Goal: Task Accomplishment & Management: Complete application form

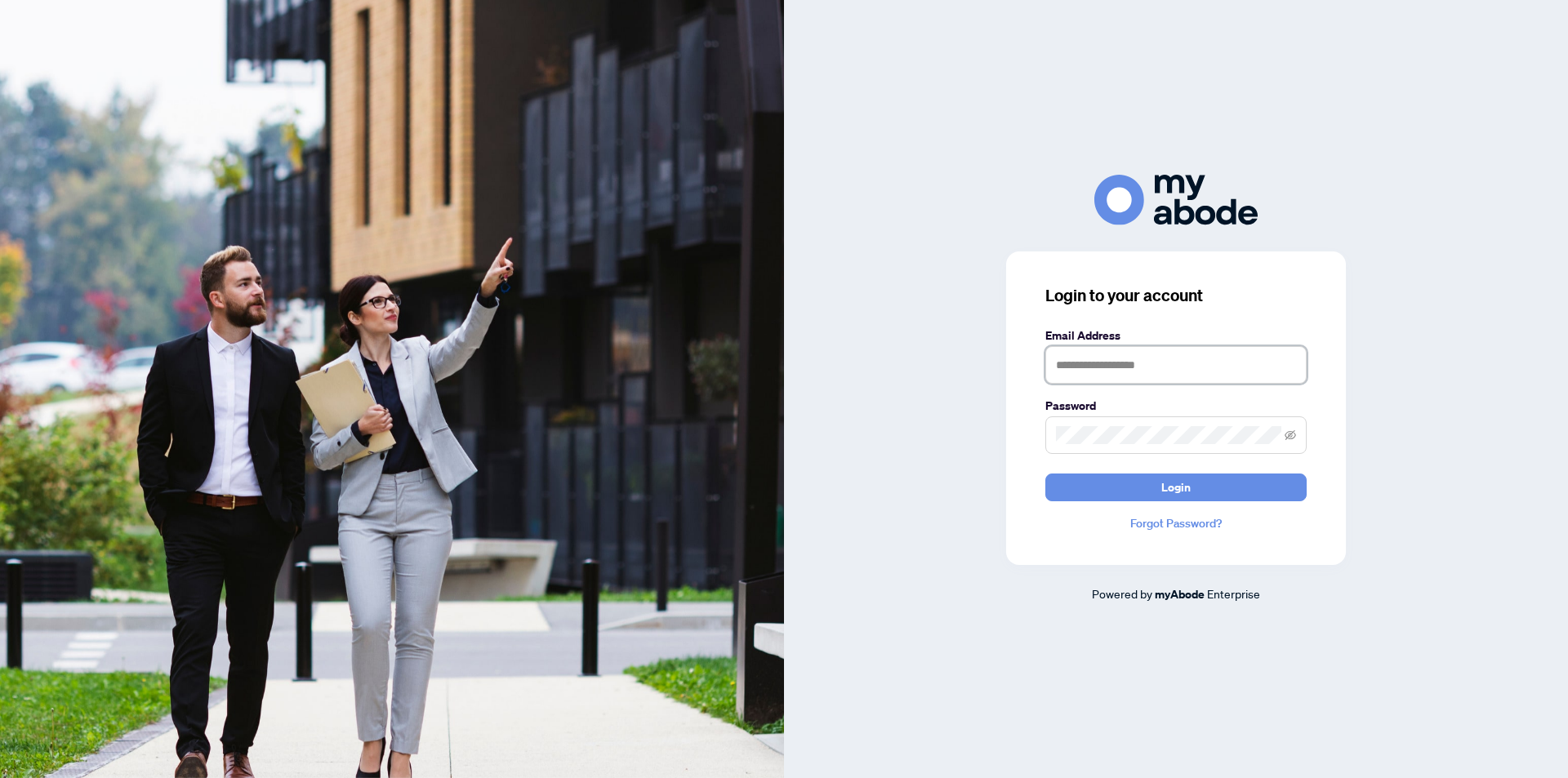
click at [1120, 365] on input "text" at bounding box center [1176, 366] width 261 height 38
type input "**********"
click at [1291, 434] on icon "eye-invisible" at bounding box center [1290, 434] width 11 height 9
click at [1181, 492] on span "Login" at bounding box center [1175, 488] width 29 height 26
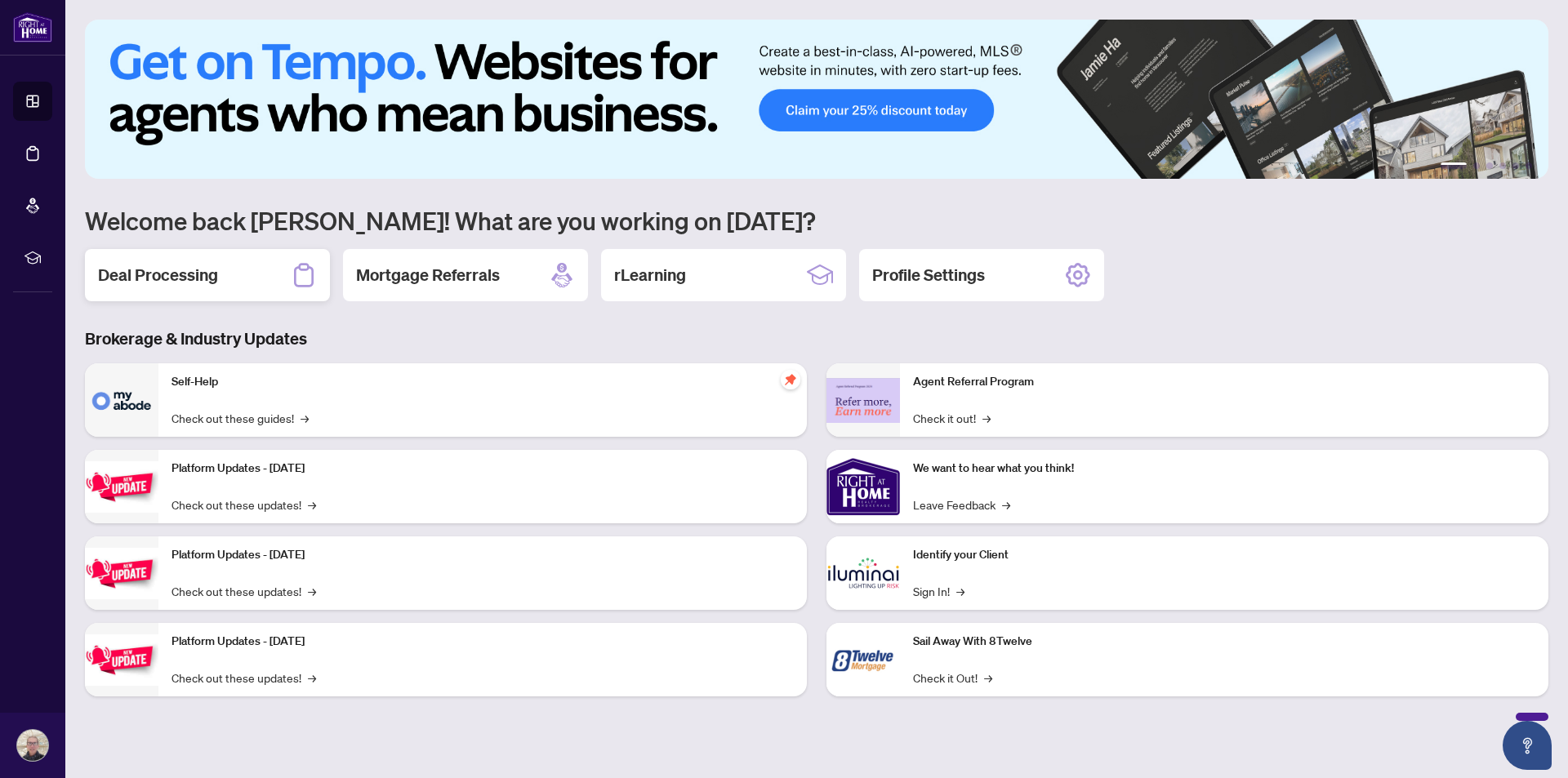
click at [209, 288] on div "Deal Processing" at bounding box center [207, 275] width 245 height 53
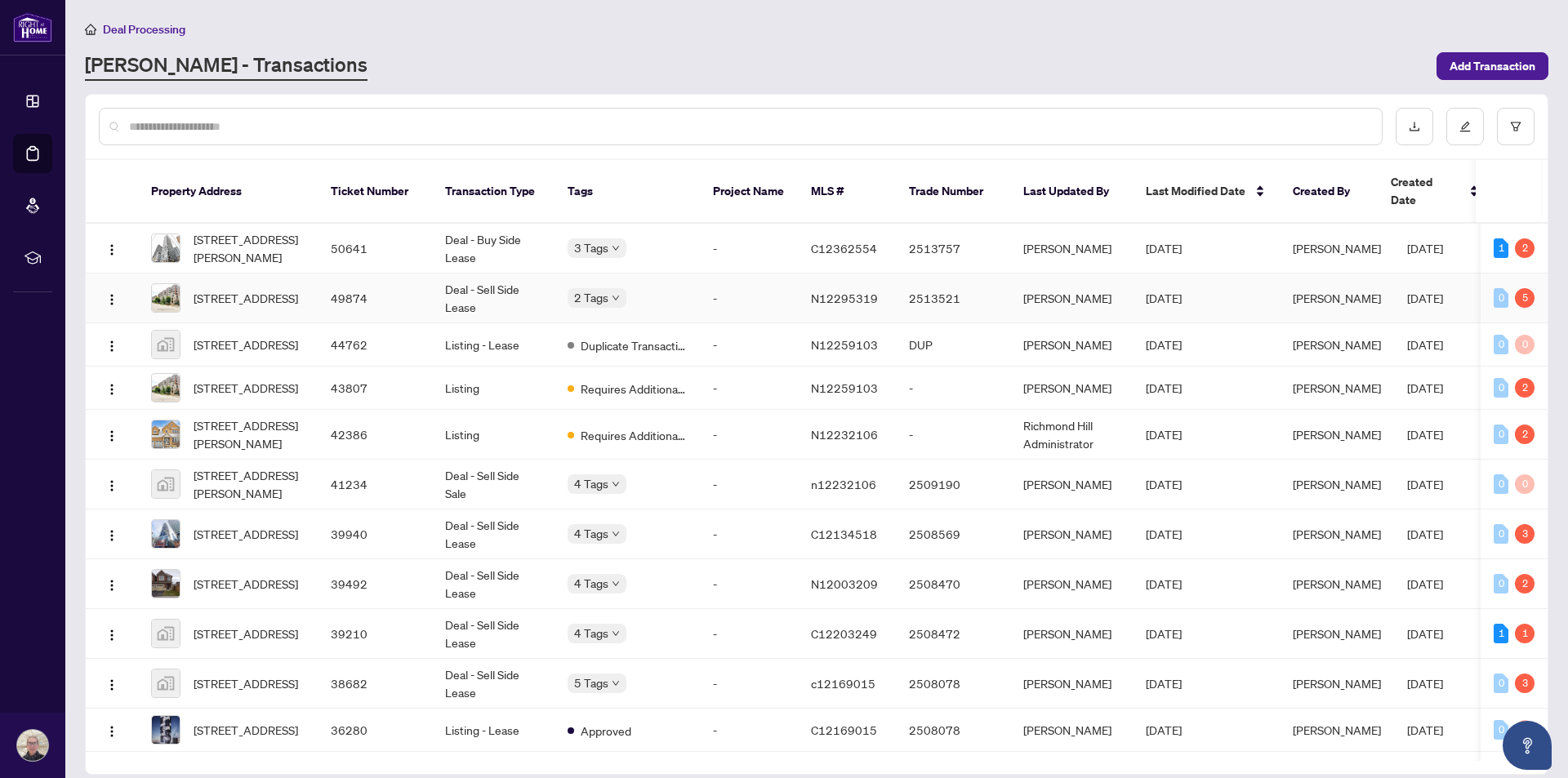
click at [768, 282] on td "-" at bounding box center [749, 298] width 98 height 50
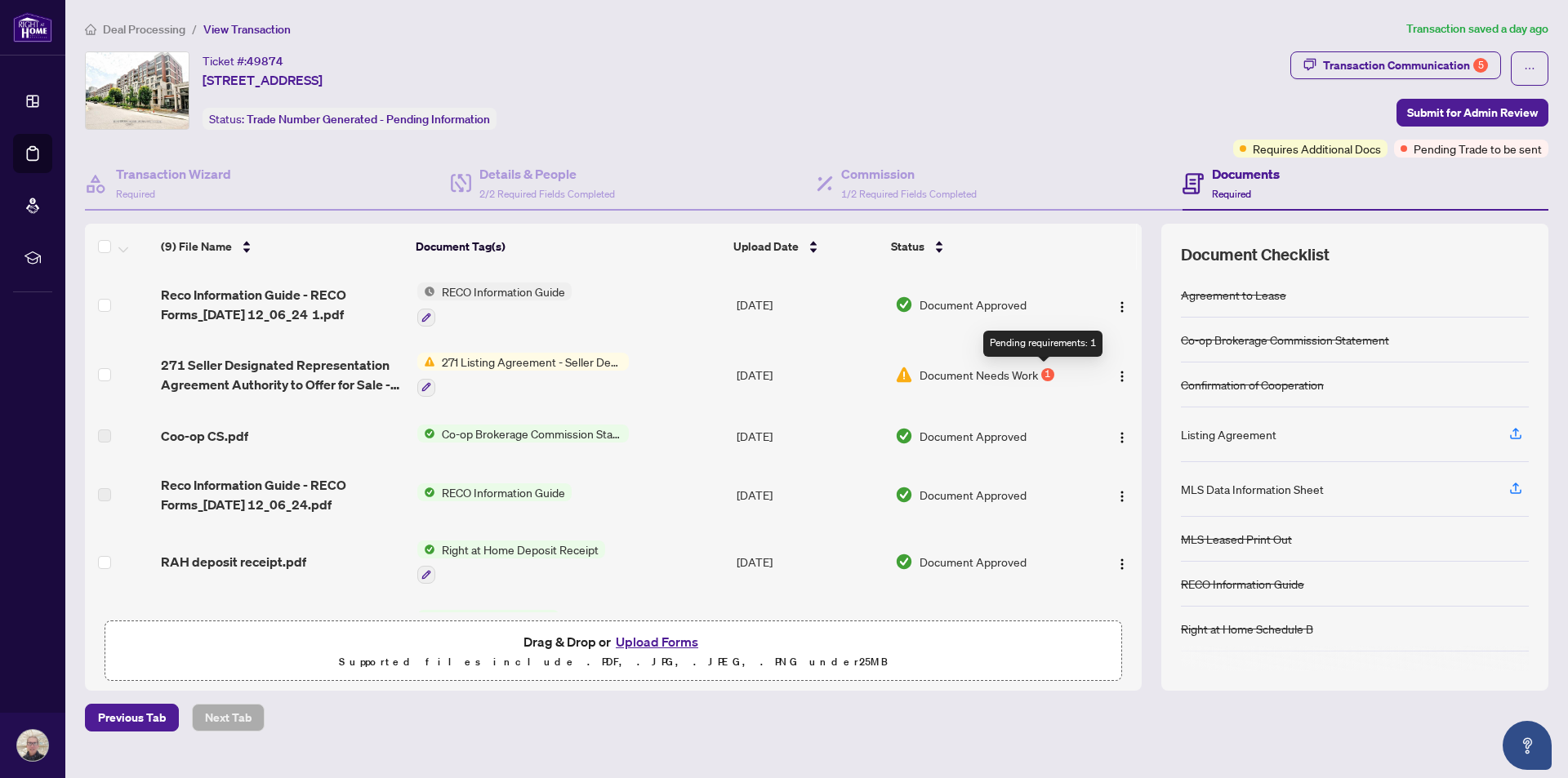
click at [1041, 371] on div "1" at bounding box center [1048, 375] width 13 height 13
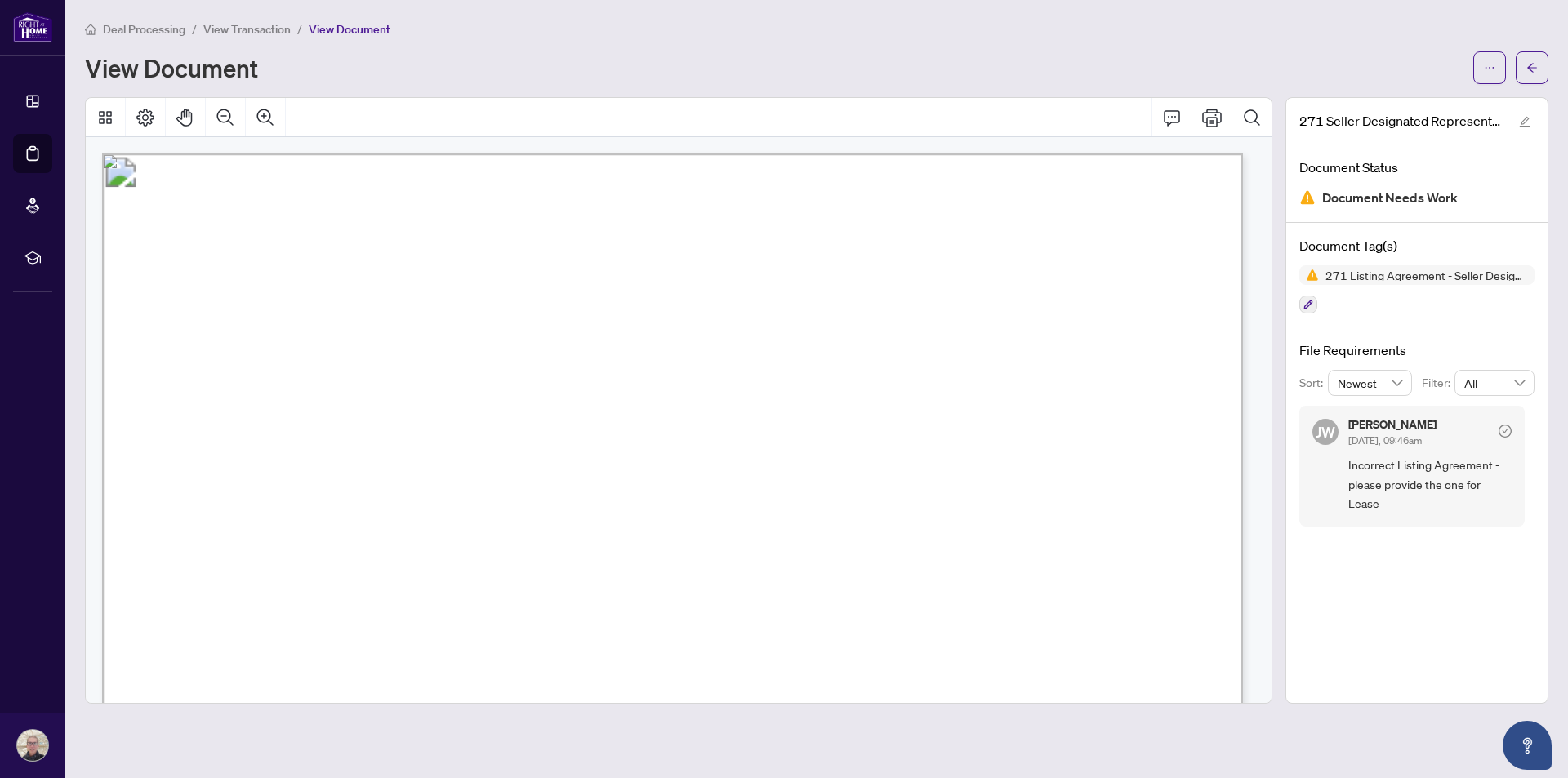
click at [251, 33] on span "View Transaction" at bounding box center [246, 29] width 87 height 15
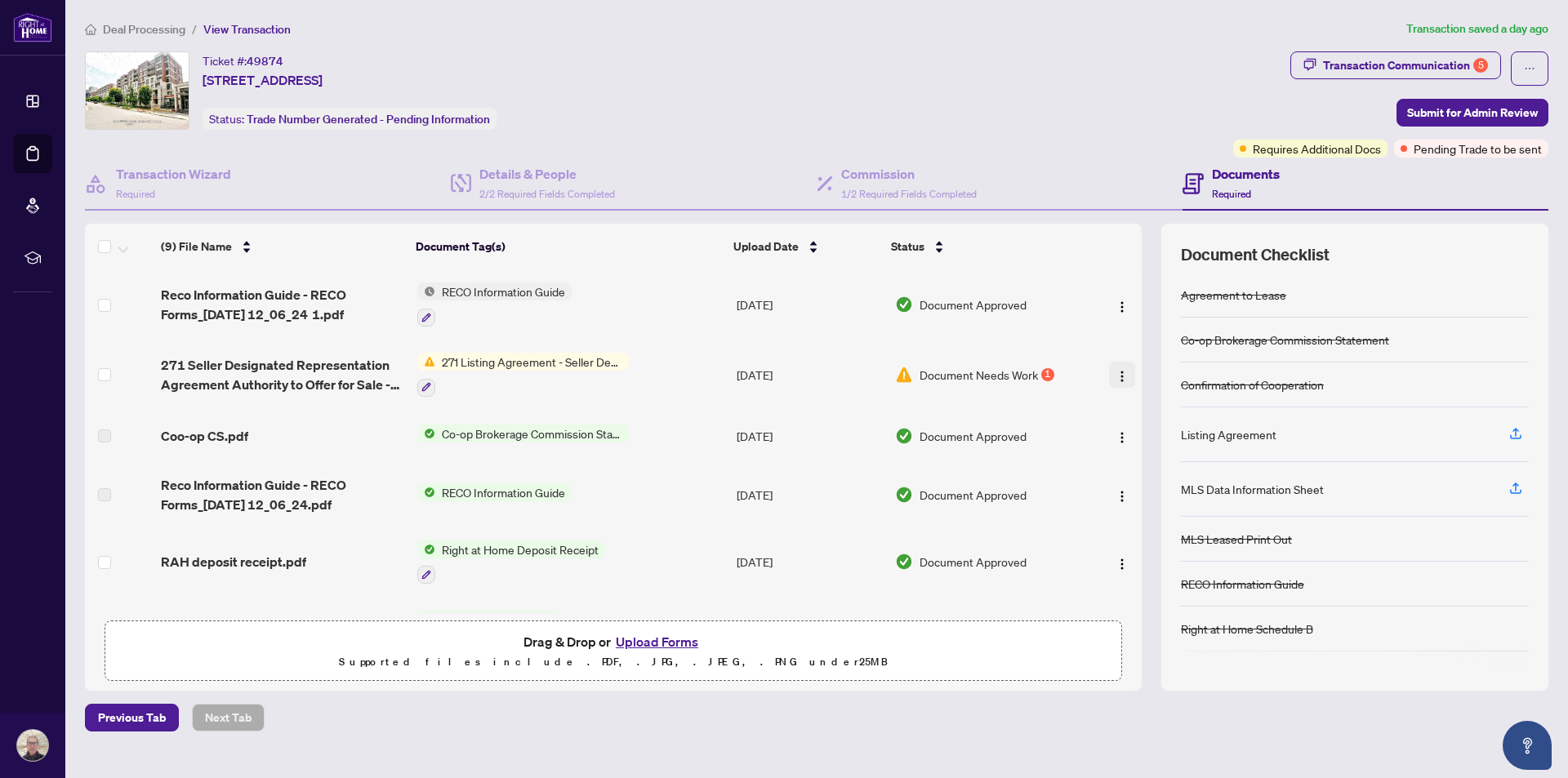
click at [1115, 371] on img "button" at bounding box center [1122, 377] width 13 height 13
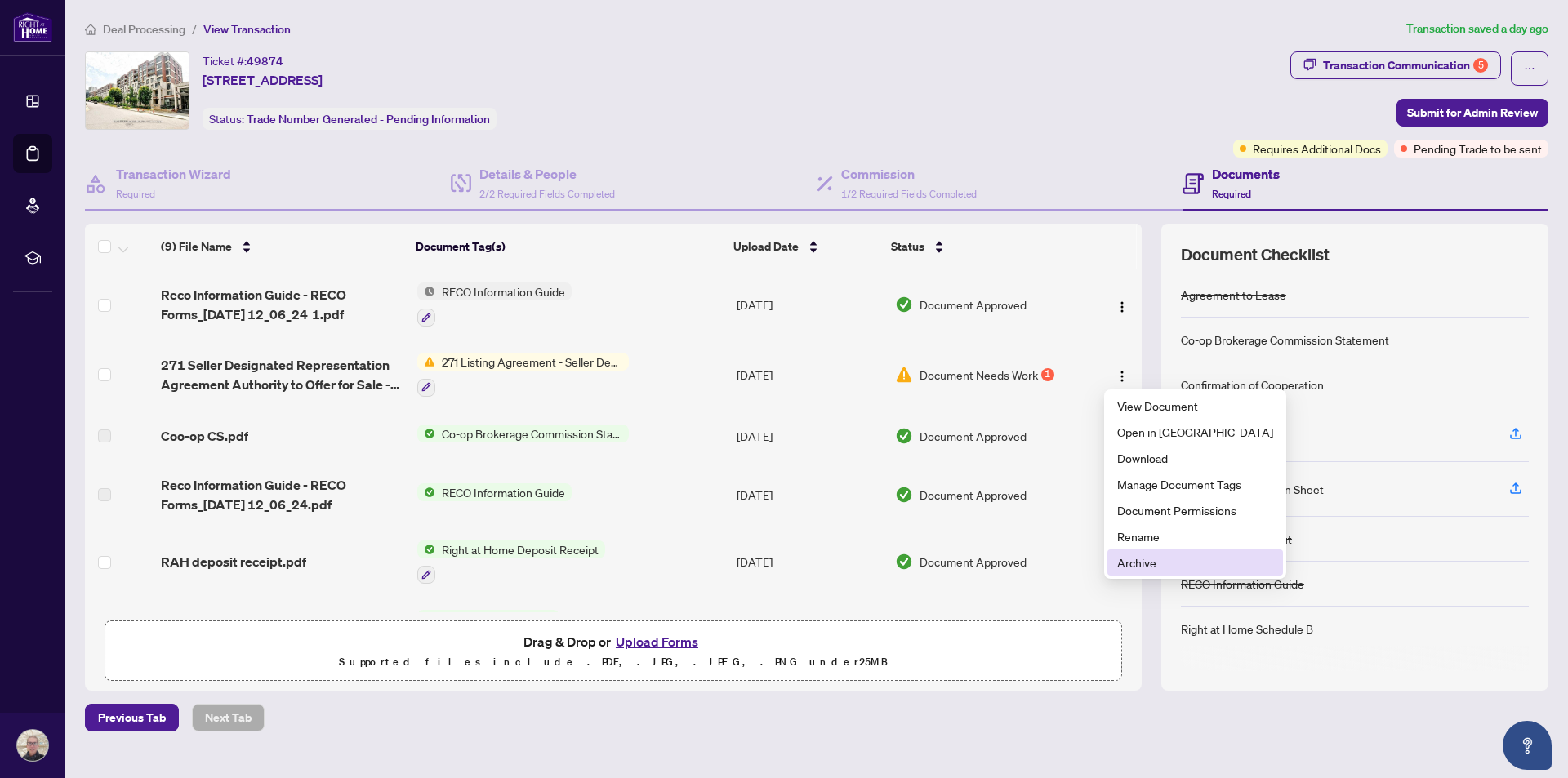
click at [1142, 563] on span "Archive" at bounding box center [1195, 562] width 156 height 18
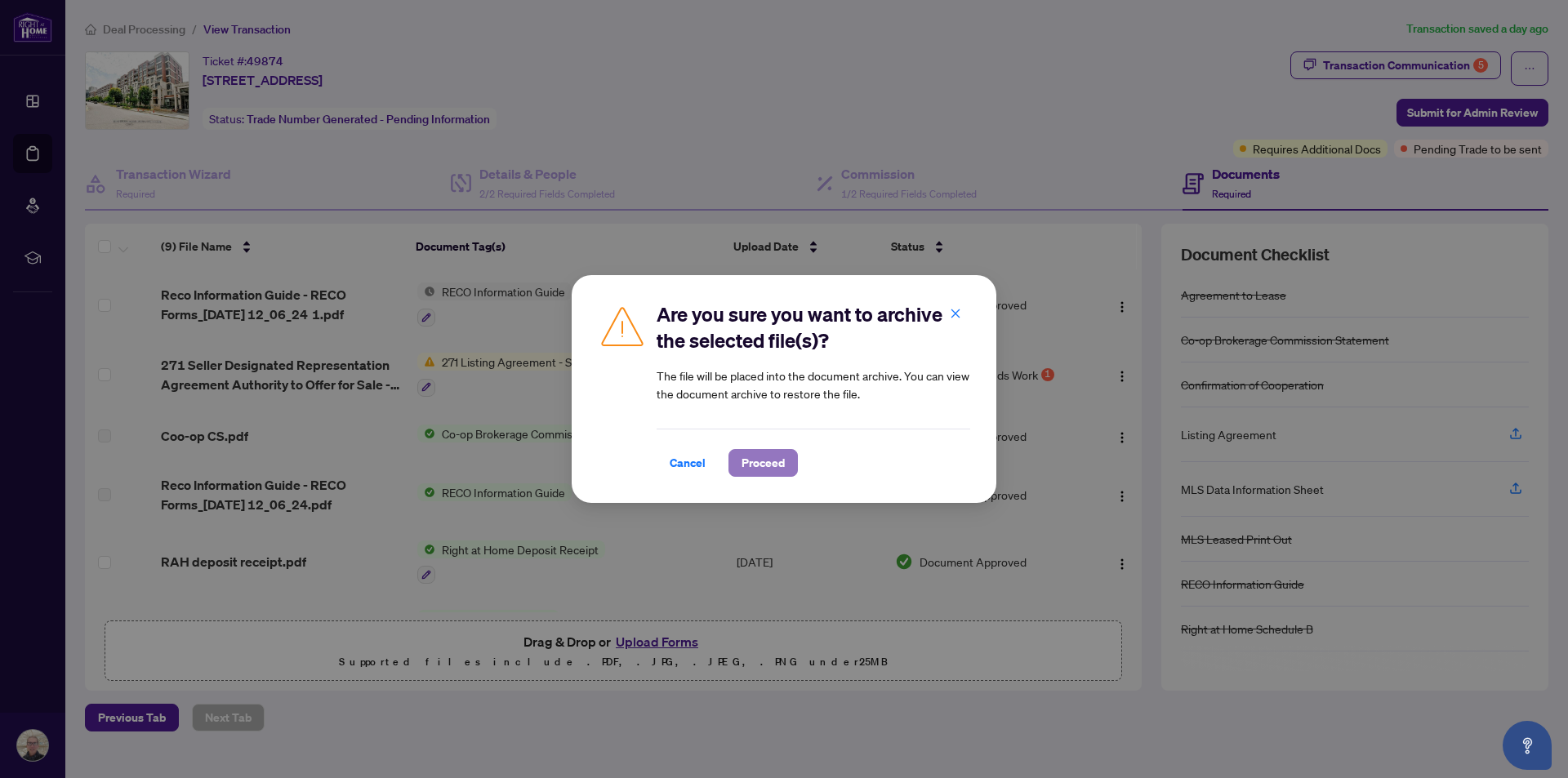
click at [772, 459] on span "Proceed" at bounding box center [763, 463] width 43 height 26
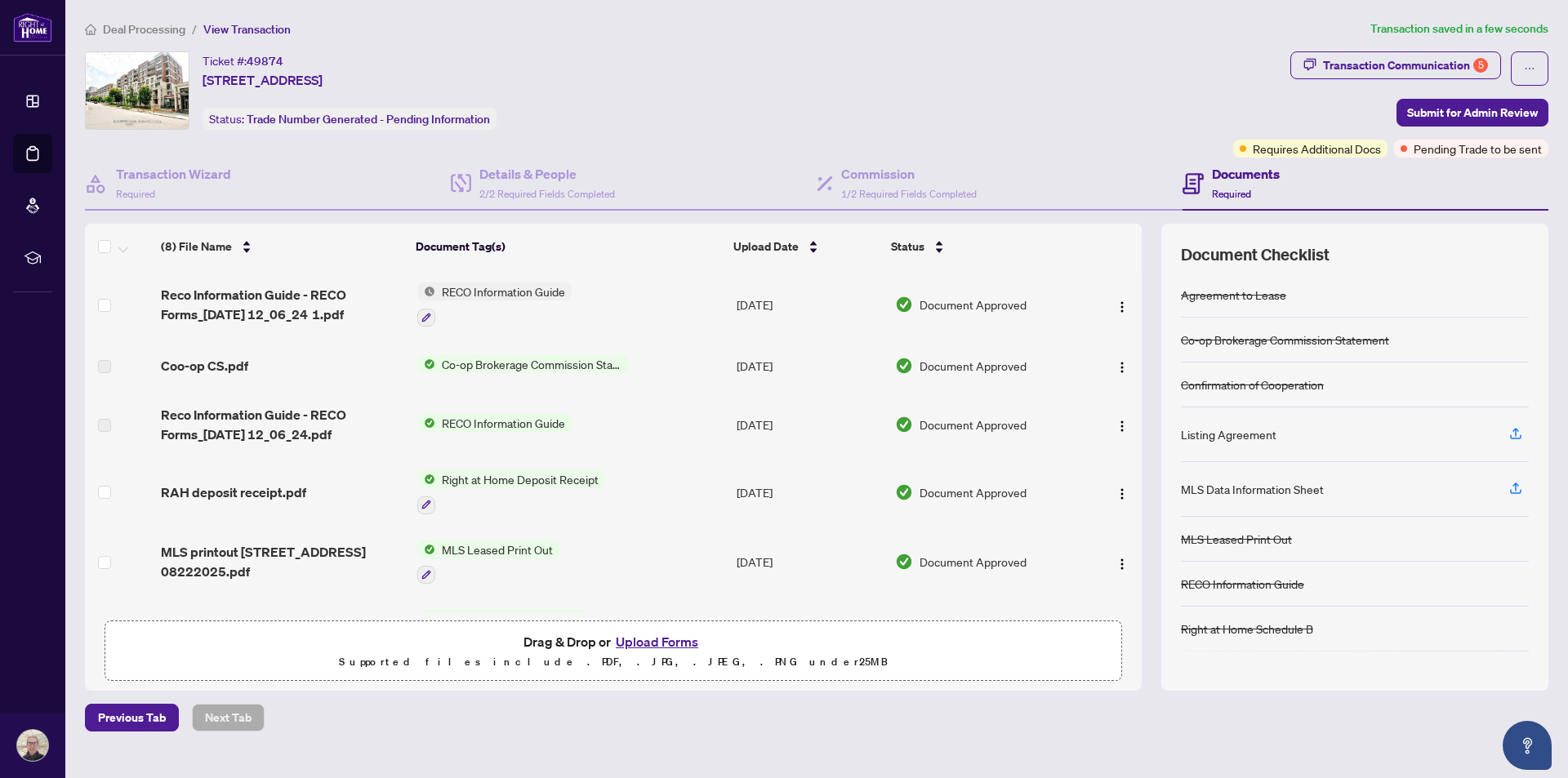
click at [661, 639] on button "Upload Forms" at bounding box center [657, 642] width 92 height 22
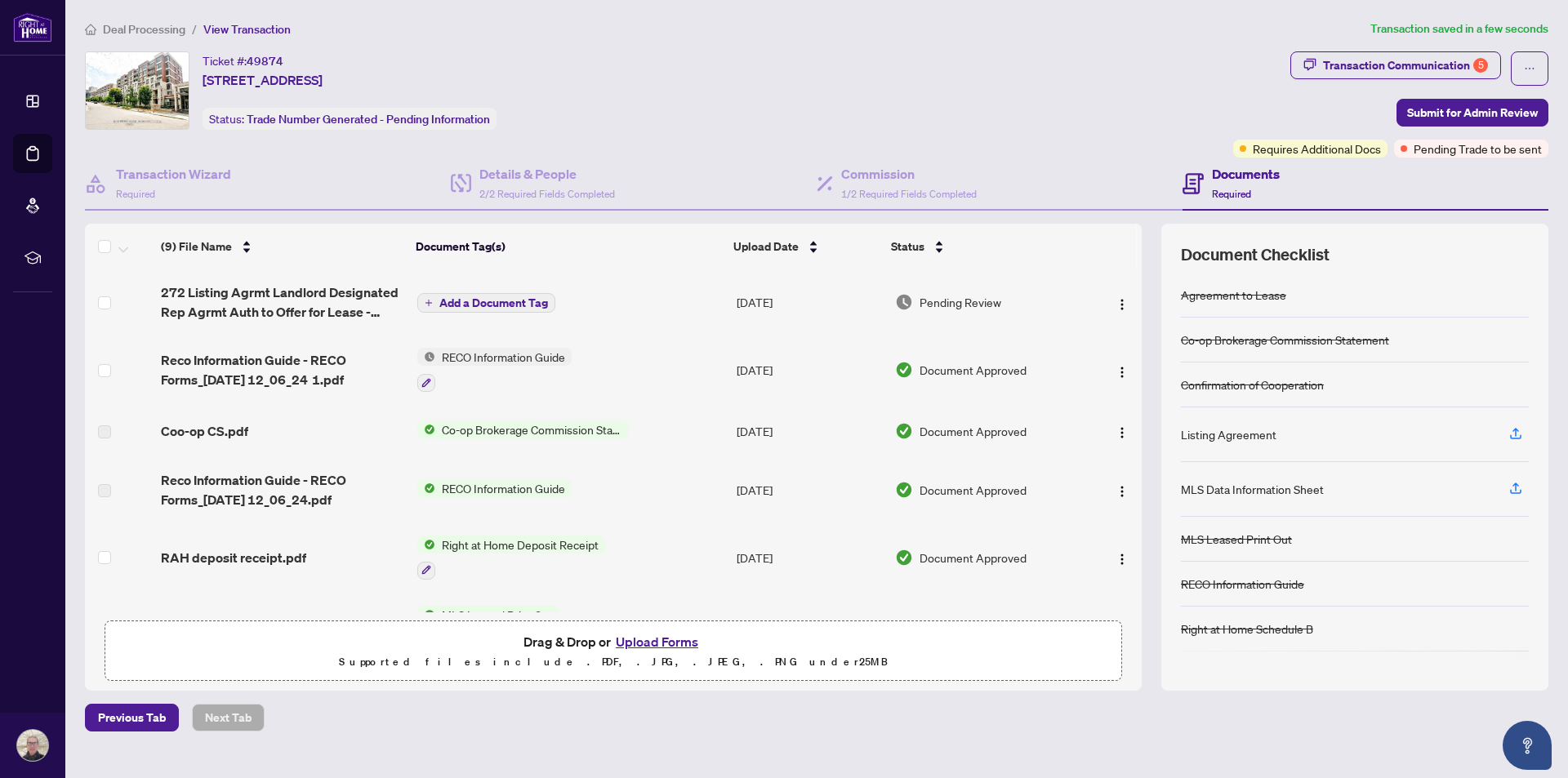
click at [453, 301] on span "Add a Document Tag" at bounding box center [494, 303] width 109 height 11
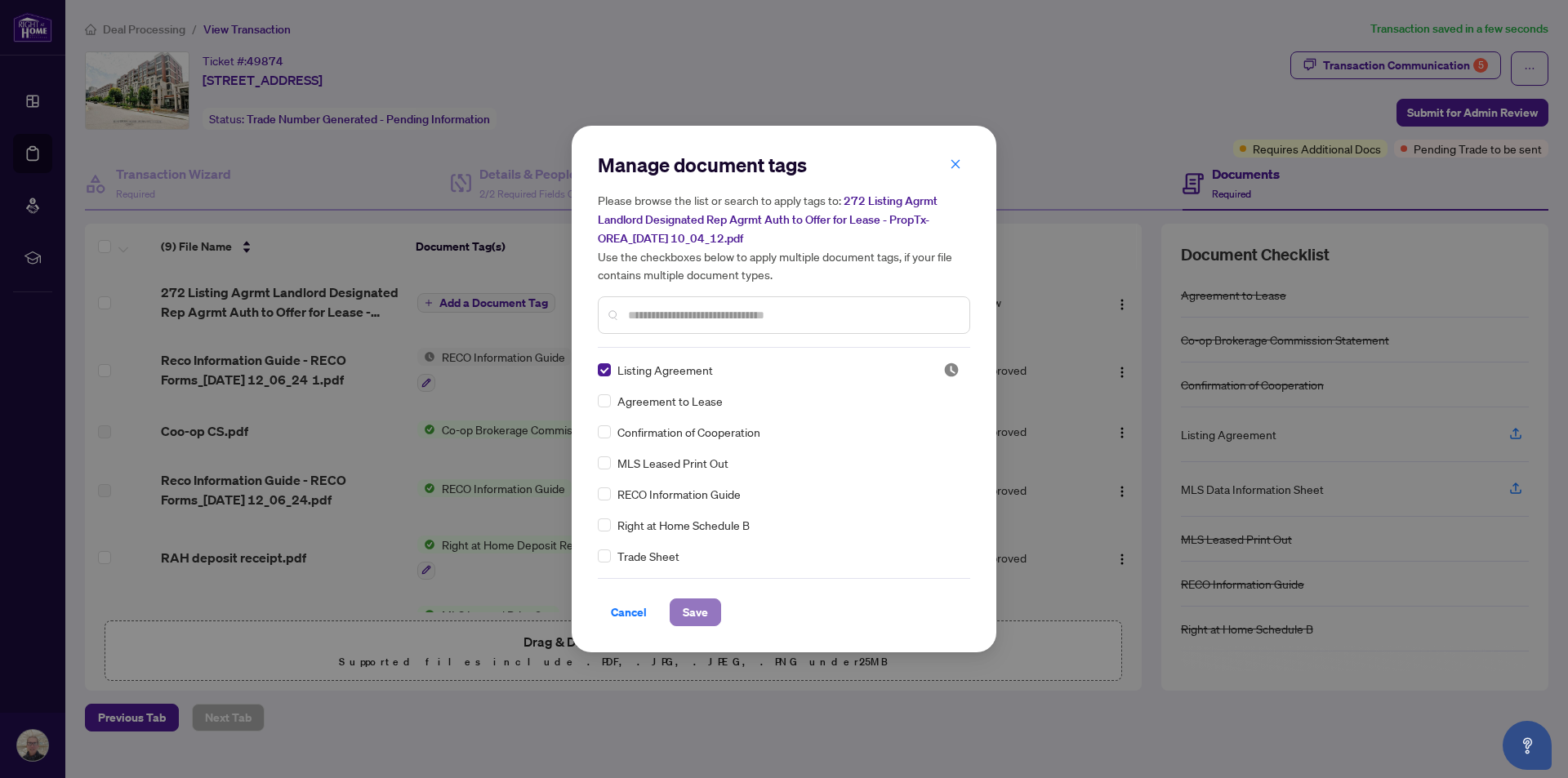
click at [702, 614] on span "Save" at bounding box center [695, 613] width 25 height 26
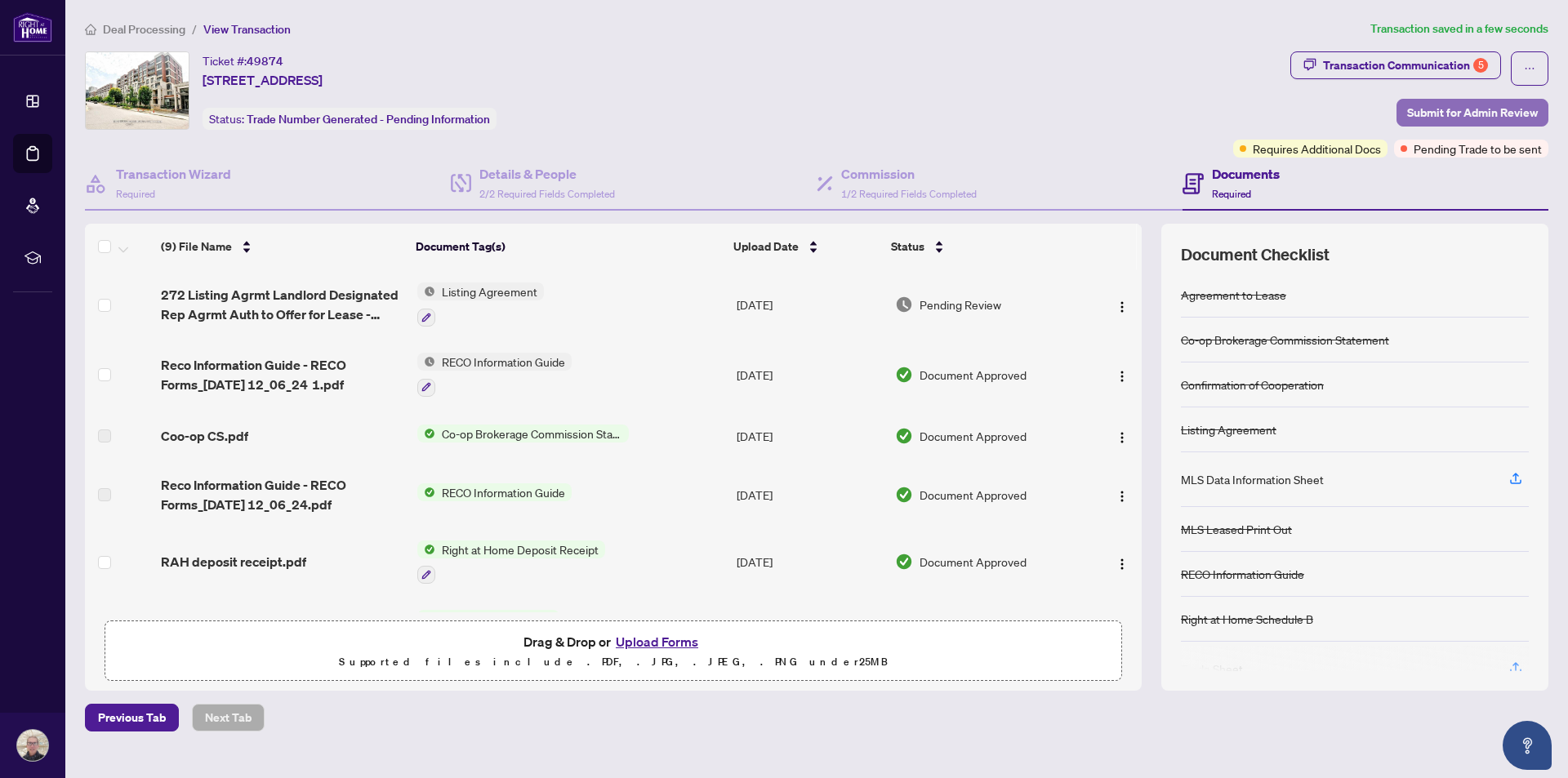
click at [1458, 108] on span "Submit for Admin Review" at bounding box center [1472, 113] width 131 height 26
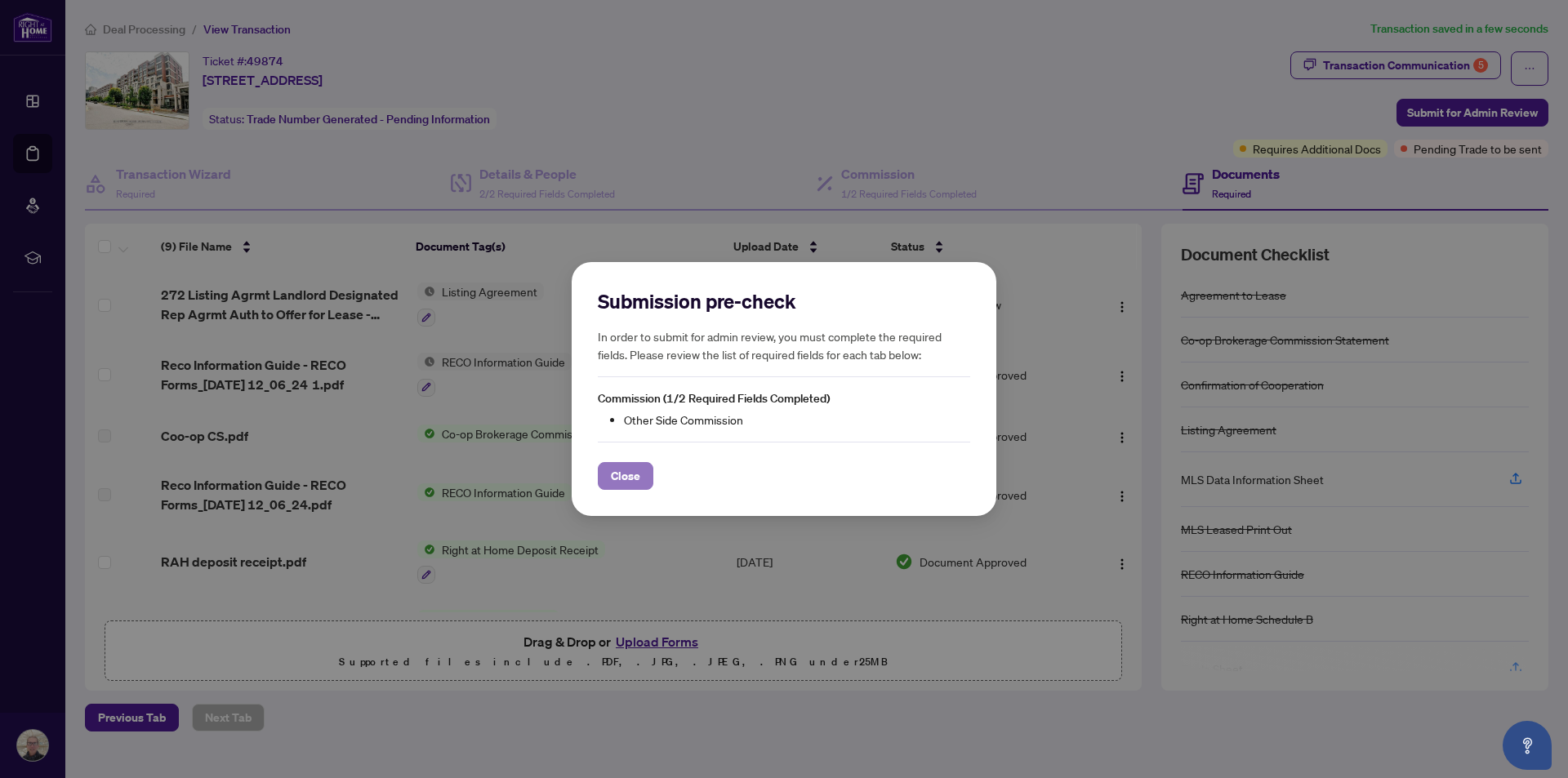
click at [626, 481] on span "Close" at bounding box center [625, 476] width 29 height 26
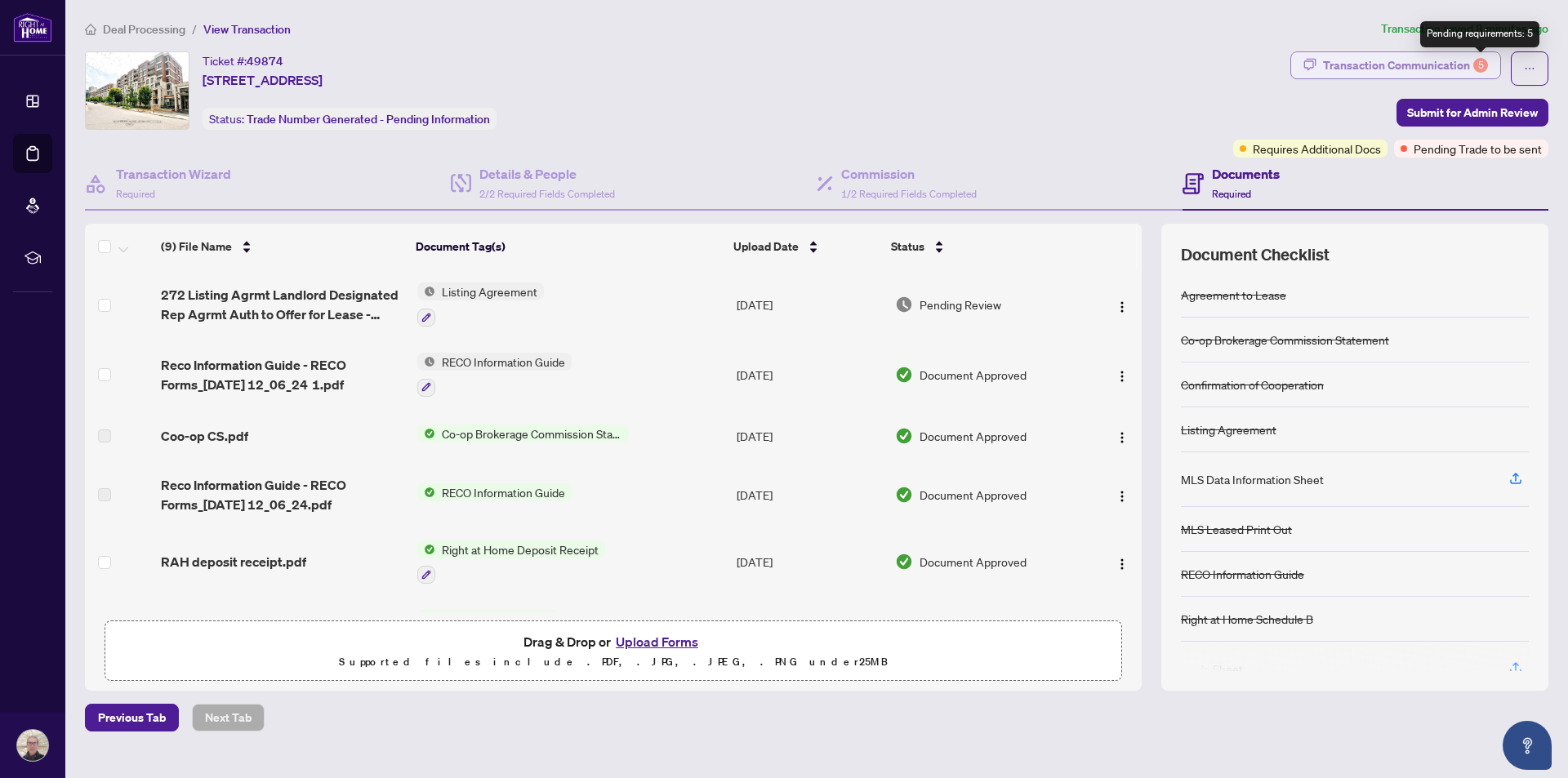
click at [1476, 66] on div "5" at bounding box center [1481, 66] width 15 height 15
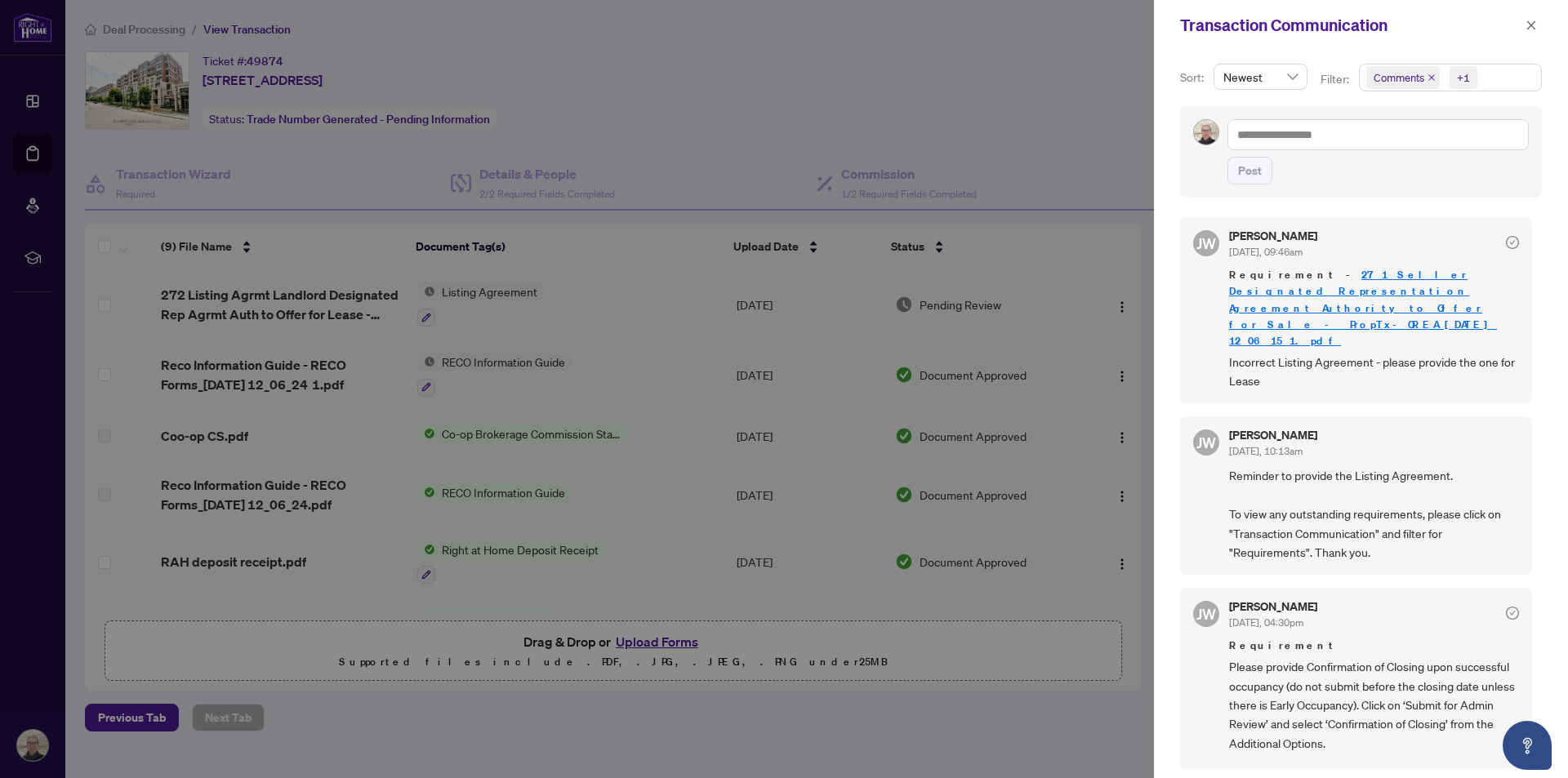
click at [934, 147] on div at bounding box center [784, 389] width 1568 height 778
click at [1533, 20] on icon "close" at bounding box center [1531, 25] width 11 height 11
